Goal: Task Accomplishment & Management: Manage account settings

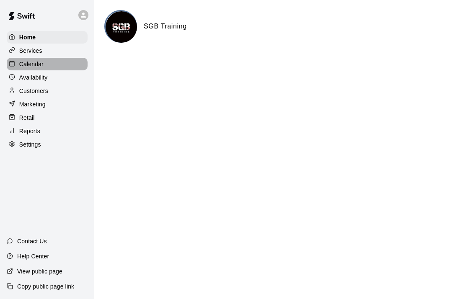
click at [48, 60] on div "Calendar" at bounding box center [47, 64] width 81 height 13
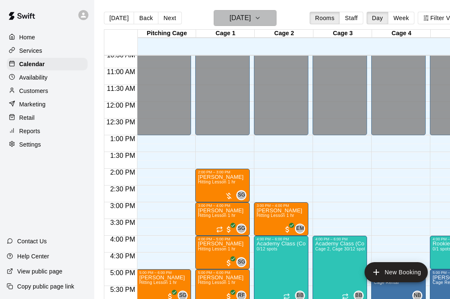
click at [251, 19] on h6 "[DATE]" at bounding box center [240, 18] width 21 height 12
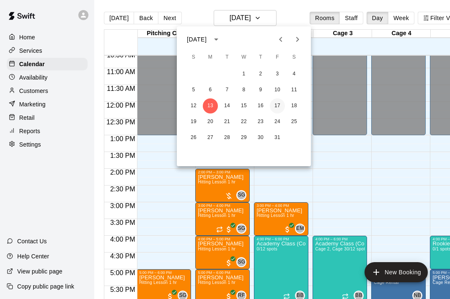
click at [279, 104] on button "17" at bounding box center [277, 106] width 15 height 15
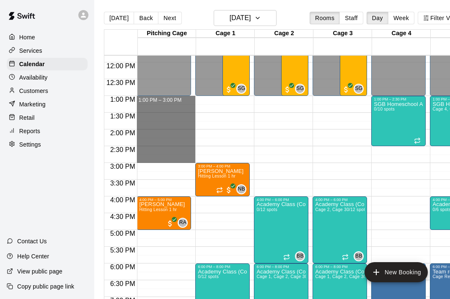
drag, startPoint x: 171, startPoint y: 99, endPoint x: 254, endPoint y: 157, distance: 101.9
click at [254, 157] on div "12:00 AM 12:30 AM 1:00 AM 1:30 AM 2:00 AM 2:30 AM 3:00 AM 3:30 AM 4:00 AM 4:30 …" at bounding box center [284, 182] width 360 height 254
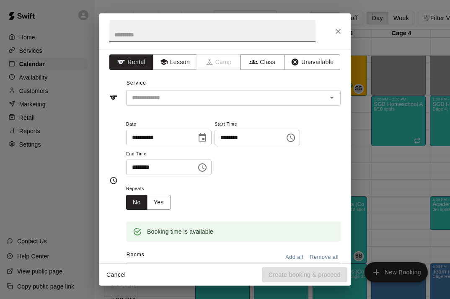
click at [336, 32] on icon "Close" at bounding box center [338, 31] width 8 height 8
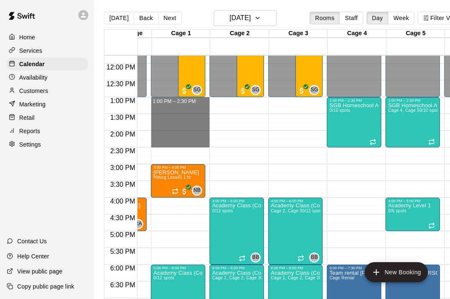
drag, startPoint x: 187, startPoint y: 99, endPoint x: 187, endPoint y: 144, distance: 44.9
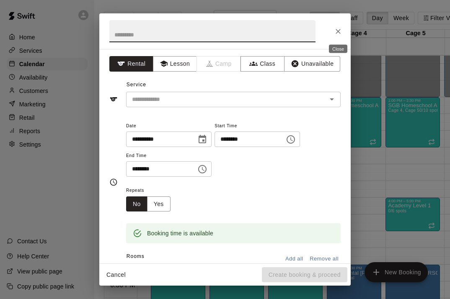
click at [341, 34] on icon "Close" at bounding box center [338, 31] width 8 height 8
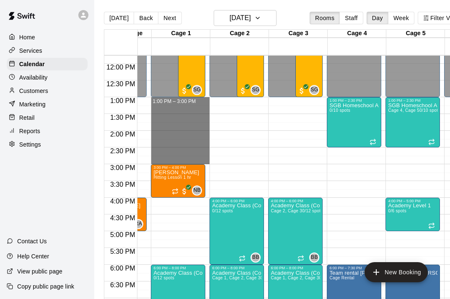
drag, startPoint x: 187, startPoint y: 101, endPoint x: 187, endPoint y: 161, distance: 60.4
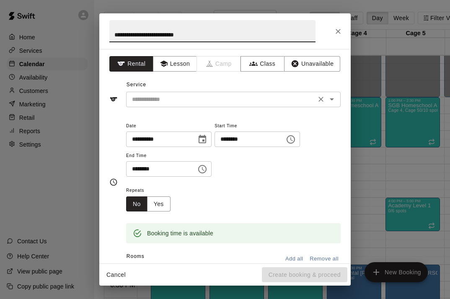
type input "**********"
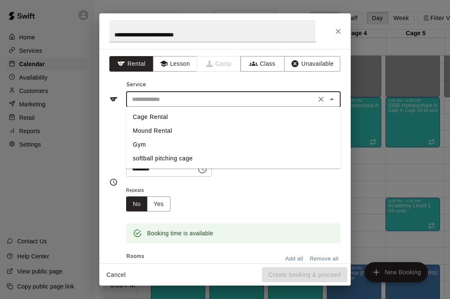
click at [181, 99] on input "text" at bounding box center [221, 99] width 185 height 10
click at [171, 114] on li "Cage Rental" at bounding box center [233, 117] width 215 height 14
type input "**********"
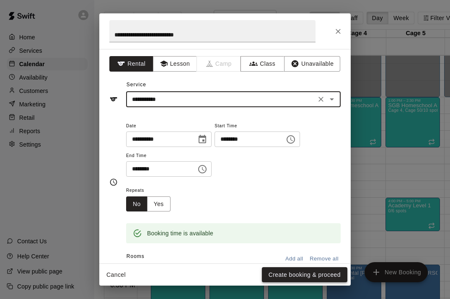
click at [282, 278] on button "Create booking & proceed" at bounding box center [305, 275] width 86 height 16
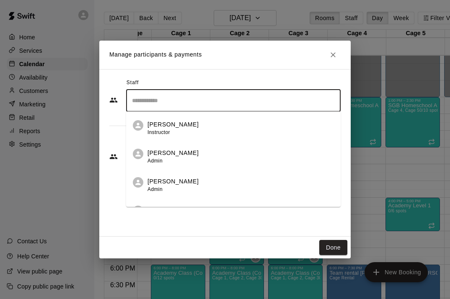
click at [206, 104] on input "Search staff" at bounding box center [233, 100] width 207 height 15
click at [199, 186] on div "[PERSON_NAME] Owner" at bounding box center [241, 185] width 187 height 16
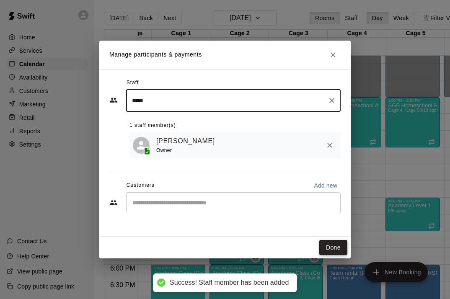
type input "*****"
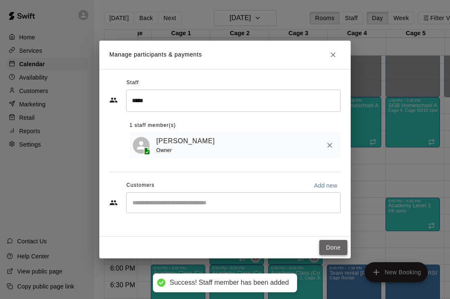
click at [332, 250] on button "Done" at bounding box center [333, 248] width 28 height 16
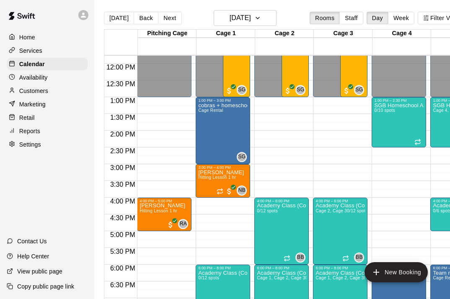
scroll to position [394, 0]
click at [148, 18] on button "Back" at bounding box center [146, 18] width 25 height 13
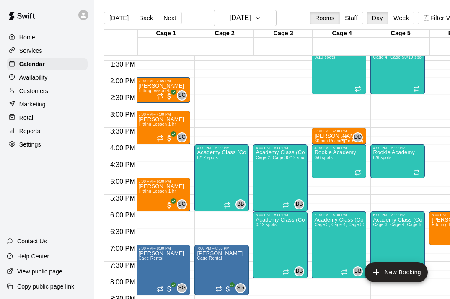
scroll to position [448, 54]
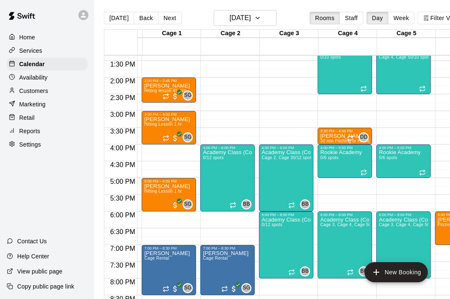
click at [145, 19] on button "Back" at bounding box center [146, 18] width 25 height 13
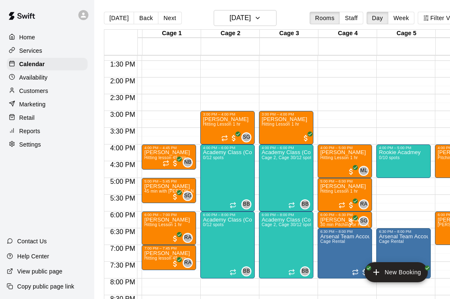
scroll to position [0, 111]
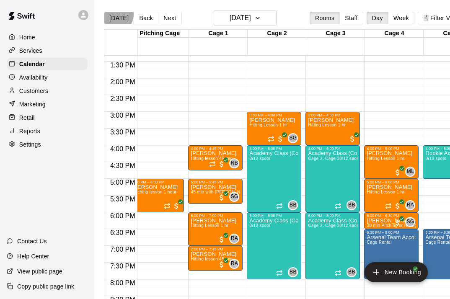
click at [115, 15] on button "[DATE]" at bounding box center [119, 18] width 30 height 13
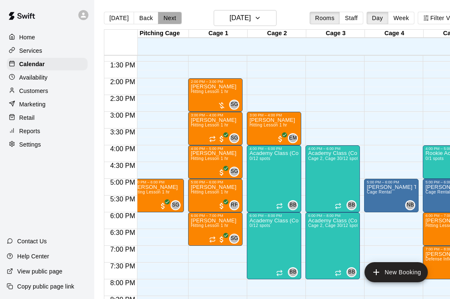
click at [168, 18] on button "Next" at bounding box center [169, 18] width 23 height 13
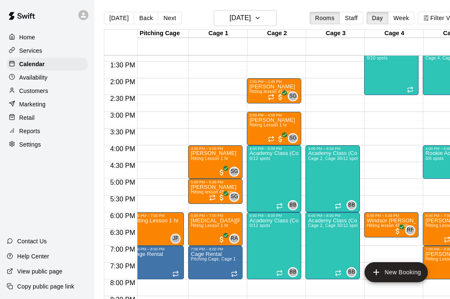
drag, startPoint x: 171, startPoint y: 18, endPoint x: 254, endPoint y: 54, distance: 91.0
click at [170, 18] on button "Next" at bounding box center [169, 18] width 23 height 13
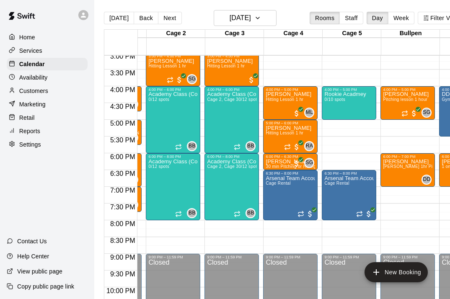
scroll to position [506, 109]
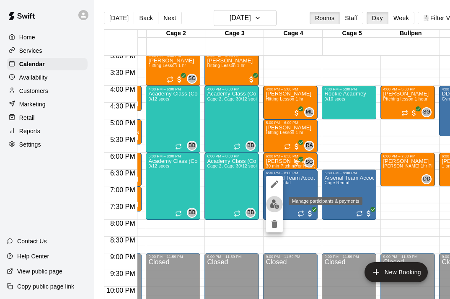
click at [272, 205] on img "edit" at bounding box center [275, 205] width 10 height 10
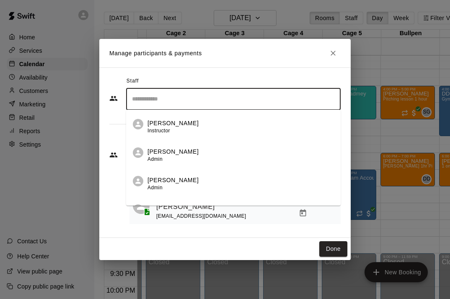
click at [196, 97] on input "Search staff" at bounding box center [233, 99] width 207 height 15
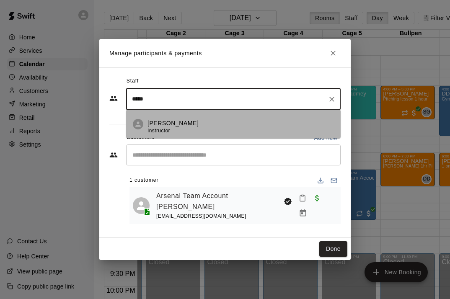
click at [194, 127] on p "[PERSON_NAME]" at bounding box center [173, 123] width 51 height 9
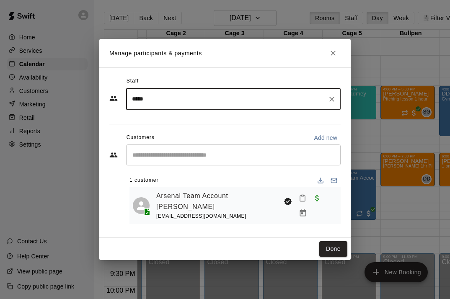
type input "*****"
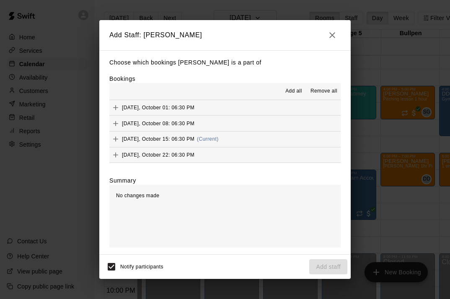
click at [207, 140] on div "[DATE], October 15: 06:30 PM (Current)" at bounding box center [163, 139] width 109 height 13
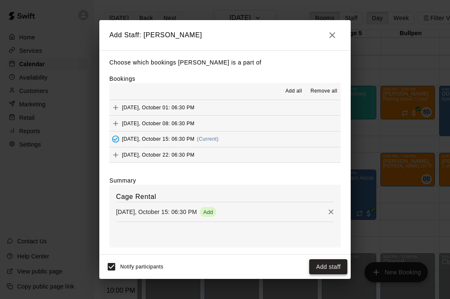
click at [322, 266] on button "Add staff" at bounding box center [328, 267] width 38 height 16
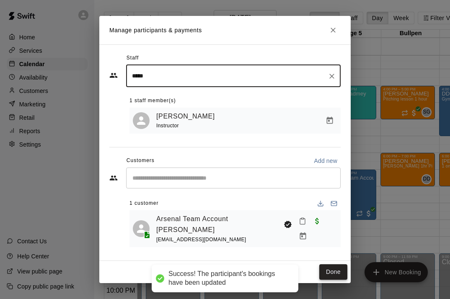
click at [324, 266] on button "Done" at bounding box center [333, 273] width 28 height 16
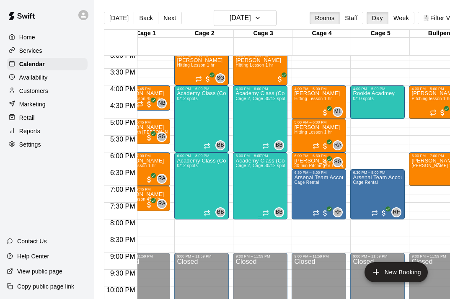
scroll to position [507, 78]
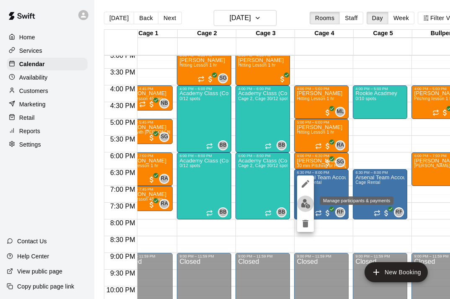
click at [309, 203] on img "edit" at bounding box center [306, 204] width 10 height 10
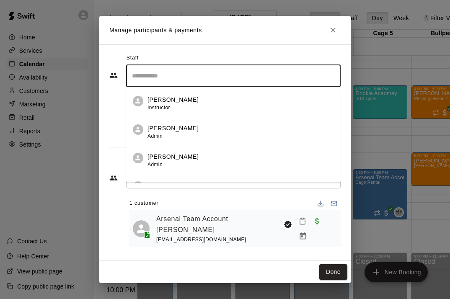
click at [237, 81] on input "Search staff" at bounding box center [233, 76] width 207 height 15
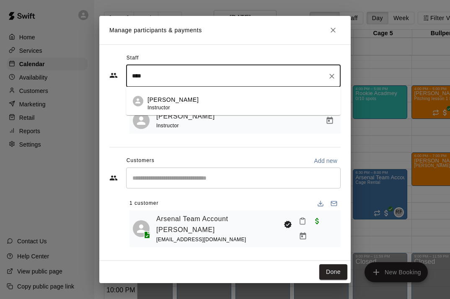
click at [215, 106] on div "[PERSON_NAME] Instructor" at bounding box center [241, 104] width 187 height 16
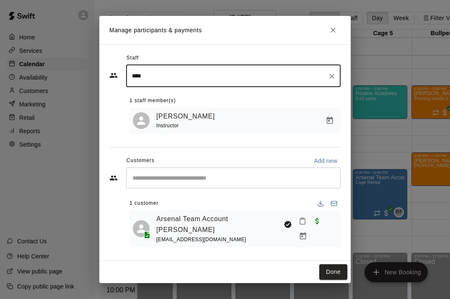
type input "****"
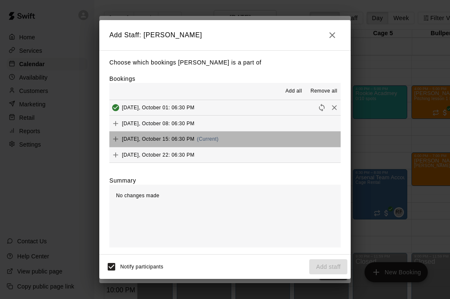
click at [188, 139] on span "[DATE], October 15: 06:30 PM" at bounding box center [158, 139] width 73 height 6
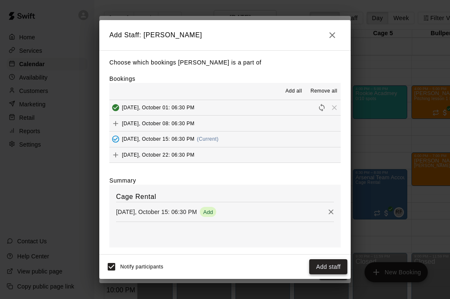
click at [328, 265] on button "Add staff" at bounding box center [328, 267] width 38 height 16
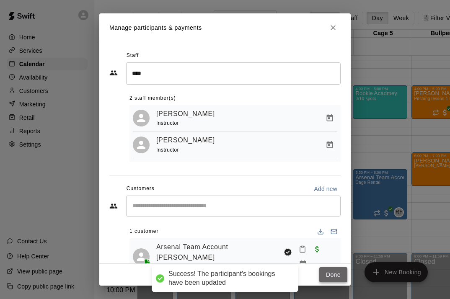
click at [331, 273] on button "Done" at bounding box center [333, 275] width 28 height 16
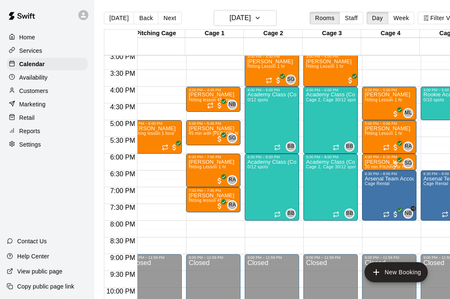
scroll to position [0, 9]
